Goal: Use online tool/utility: Use online tool/utility

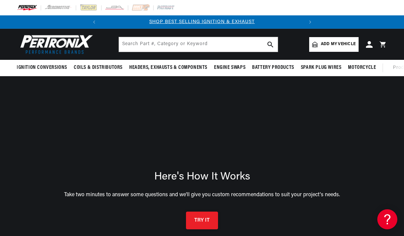
click at [202, 221] on button "TRY IT" at bounding box center [202, 220] width 32 height 18
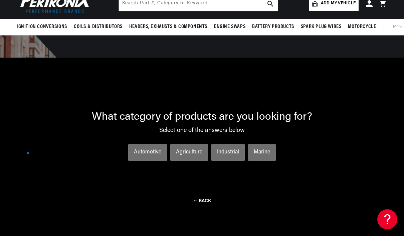
scroll to position [48, 0]
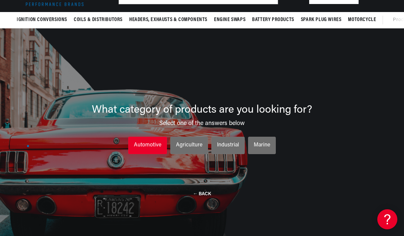
click at [155, 148] on div "Automotive" at bounding box center [147, 145] width 27 height 9
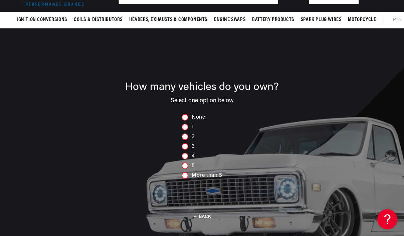
scroll to position [0, 0]
click at [185, 139] on div at bounding box center [184, 136] width 7 height 7
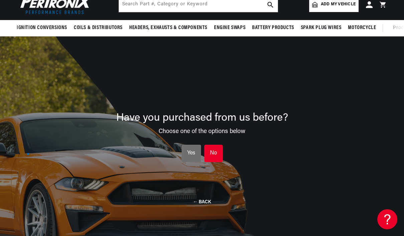
click at [217, 158] on li "No No No" at bounding box center [213, 152] width 18 height 17
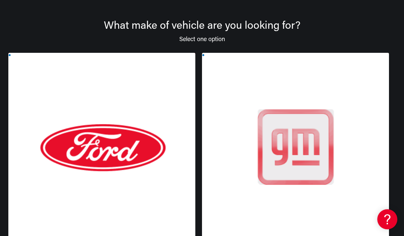
click at [98, 167] on div at bounding box center [101, 154] width 187 height 202
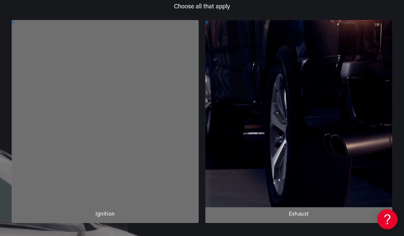
scroll to position [115, 0]
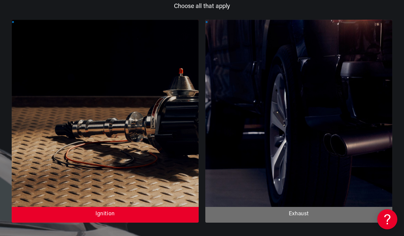
click at [121, 119] on div at bounding box center [105, 121] width 187 height 202
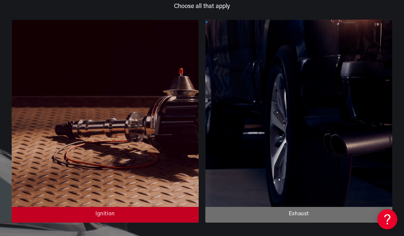
scroll to position [0, 202]
click at [110, 204] on div at bounding box center [105, 121] width 187 height 202
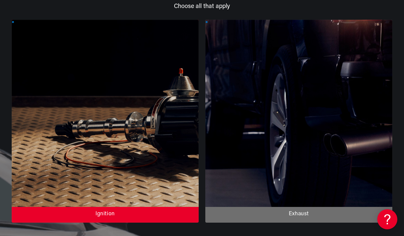
click at [109, 211] on div at bounding box center [105, 121] width 187 height 202
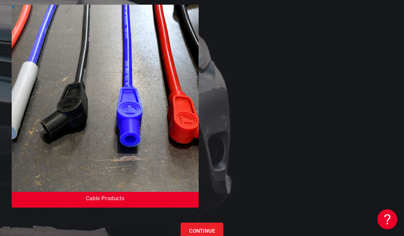
click at [110, 185] on div at bounding box center [105, 106] width 187 height 202
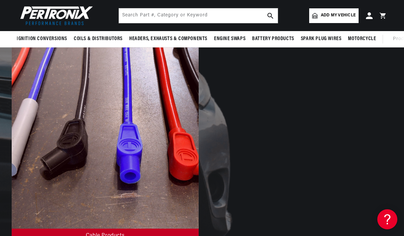
scroll to position [288, 0]
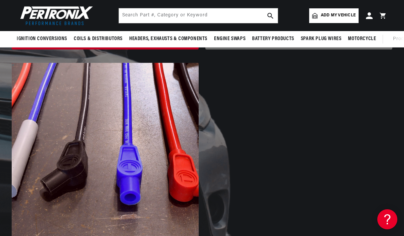
click at [110, 185] on div at bounding box center [105, 164] width 187 height 202
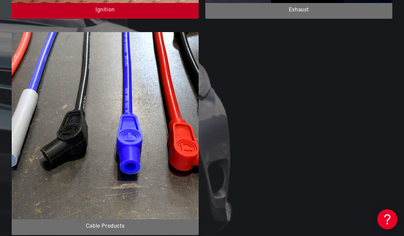
scroll to position [324, 0]
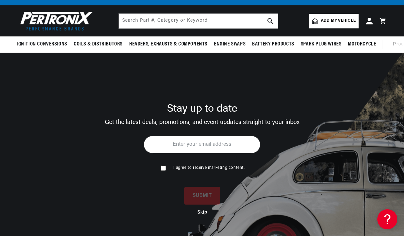
scroll to position [24, 0]
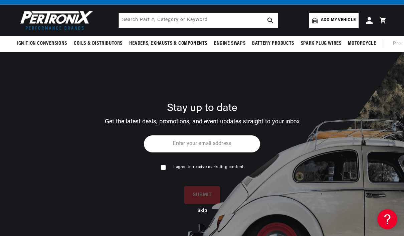
click at [201, 213] on button "Skip" at bounding box center [202, 210] width 10 height 6
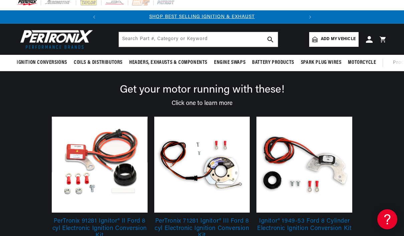
scroll to position [0, 0]
